Goal: Task Accomplishment & Management: Complete application form

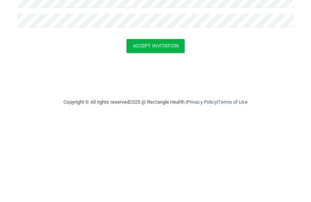
click at [157, 118] on button "Accept Invitation" at bounding box center [155, 125] width 58 height 14
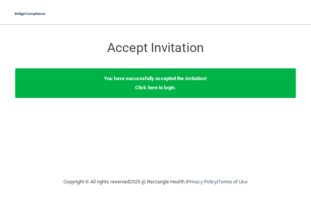
click at [163, 81] on b "You have successfully accepted the invitation!" at bounding box center [155, 79] width 103 height 6
click at [148, 85] on link "Click here to login" at bounding box center [154, 88] width 39 height 6
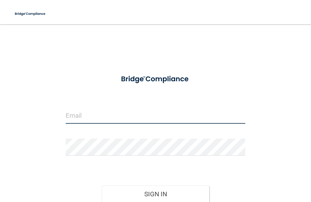
click at [123, 115] on input "email" at bounding box center [155, 115] width 179 height 17
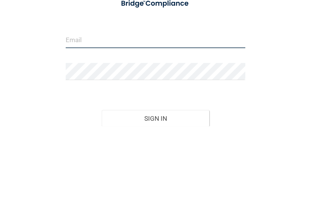
type input "[EMAIL_ADDRESS][DOMAIN_NAME]"
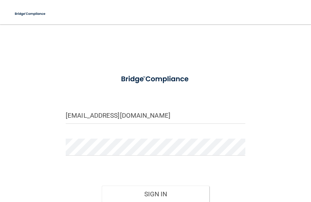
click at [152, 188] on button "Sign In" at bounding box center [156, 194] width 108 height 17
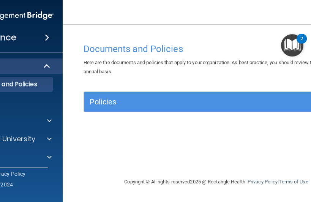
click at [194, 99] on h5 "Policies" at bounding box center [183, 102] width 187 height 8
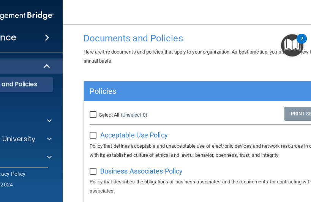
scroll to position [10, 0]
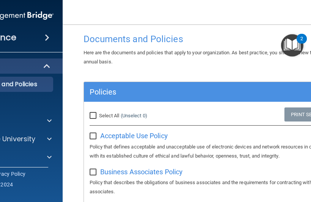
click at [94, 113] on input "Select All (Unselect 0) Unselect All" at bounding box center [94, 116] width 9 height 6
checkbox input "true"
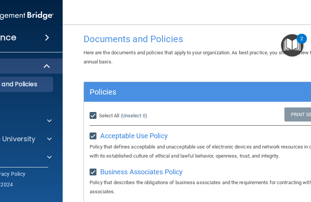
checkbox input "true"
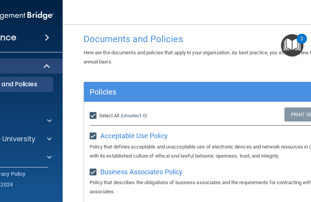
checkbox input "true"
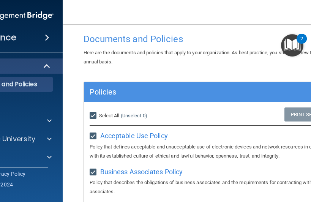
checkbox input "true"
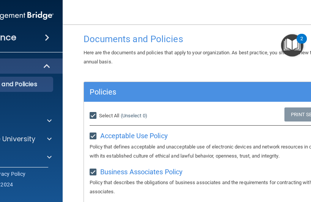
checkbox input "true"
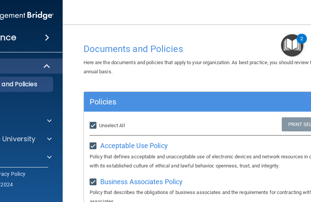
scroll to position [0, 0]
click at [49, 156] on span at bounding box center [49, 157] width 5 height 9
click at [296, 39] on img "Open Resource Center, 2 new notifications" at bounding box center [292, 45] width 22 height 22
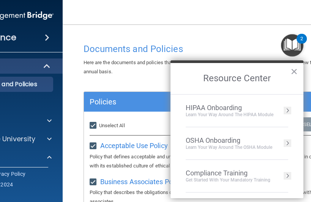
click at [251, 179] on div "Get Started with your mandatory training" at bounding box center [228, 180] width 85 height 6
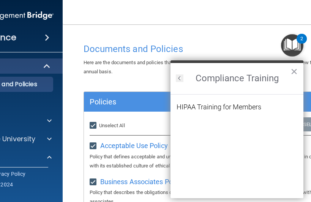
click at [224, 106] on div "HIPAA Training for Members" at bounding box center [218, 107] width 85 height 7
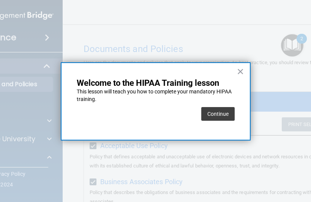
click at [218, 111] on button "Continue" at bounding box center [217, 114] width 33 height 14
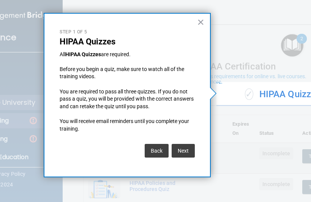
click at [186, 147] on button "Next" at bounding box center [183, 151] width 23 height 14
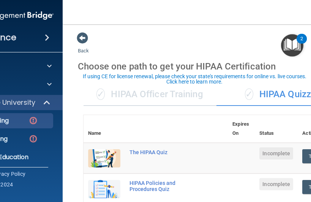
scroll to position [192, 0]
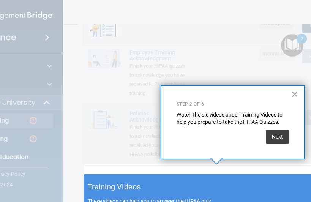
click at [280, 134] on button "Next" at bounding box center [277, 137] width 23 height 14
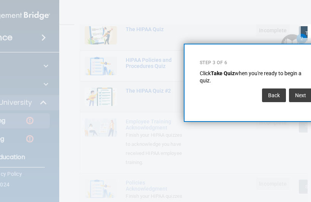
scroll to position [0, 20]
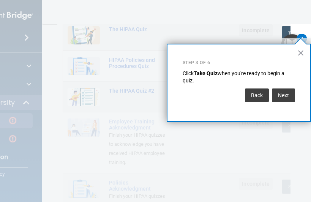
click at [210, 72] on strong "Take Quiz" at bounding box center [206, 73] width 24 height 6
click at [207, 76] on strong "Take Quiz" at bounding box center [206, 73] width 24 height 6
click at [206, 73] on strong "Take Quiz" at bounding box center [206, 73] width 24 height 6
click at [208, 76] on strong "Take Quiz" at bounding box center [206, 73] width 24 height 6
click at [211, 80] on p "Click Take Quiz when you're ready to begin a quiz." at bounding box center [239, 77] width 112 height 15
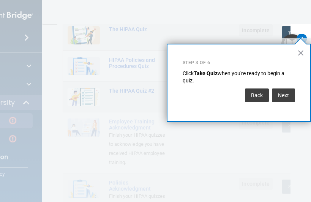
click at [290, 28] on button "Take Quiz" at bounding box center [300, 33] width 36 height 14
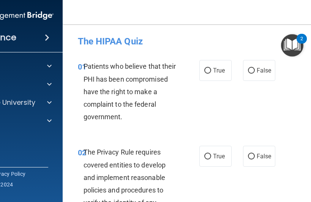
click at [206, 72] on input "True" at bounding box center [207, 71] width 7 height 6
radio input "true"
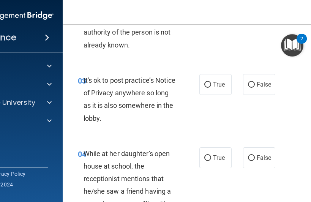
scroll to position [232, 0]
